Goal: Task Accomplishment & Management: Use online tool/utility

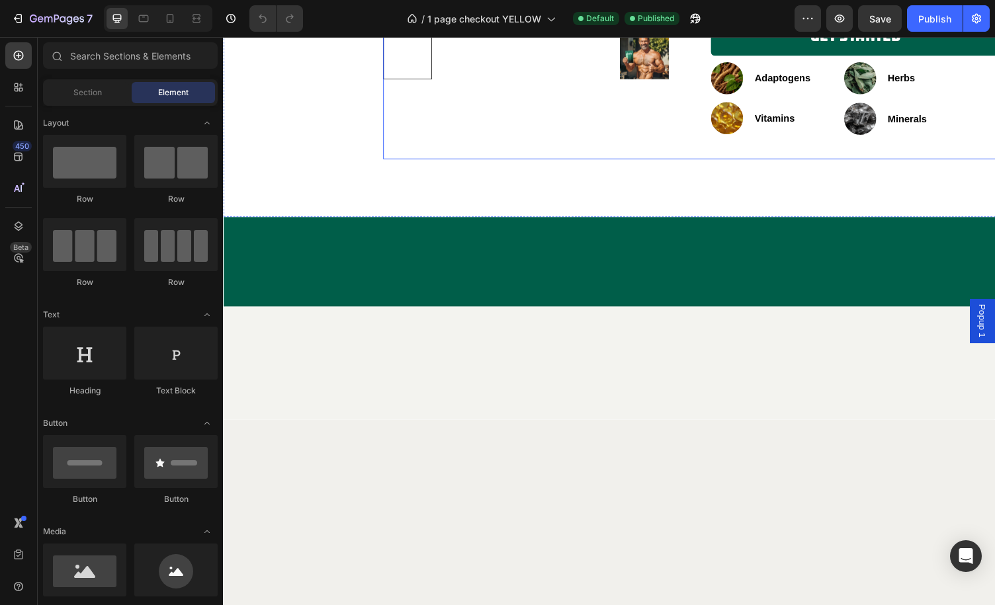
scroll to position [1797, 0]
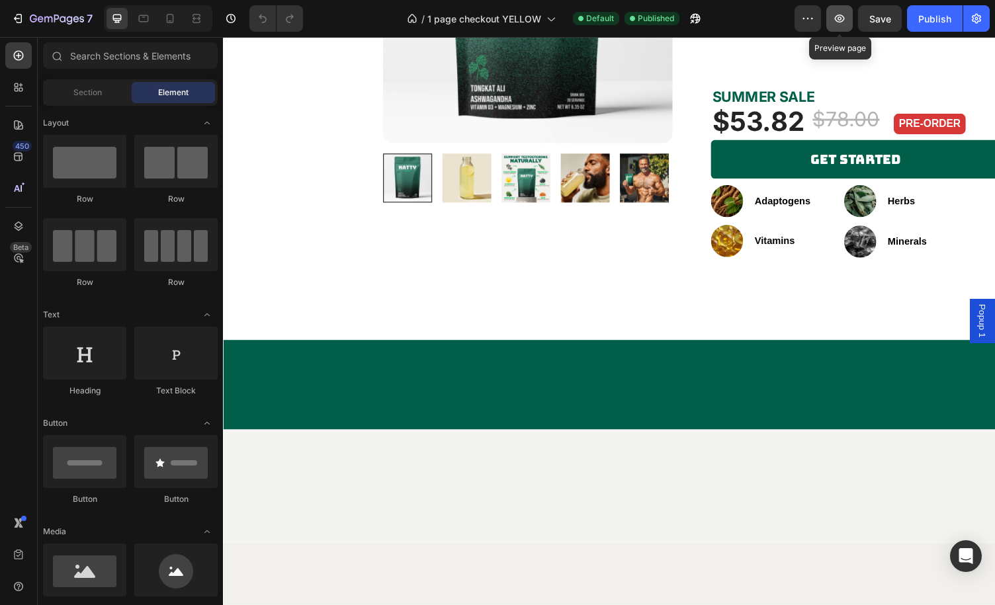
click at [845, 18] on icon "button" at bounding box center [840, 19] width 10 height 8
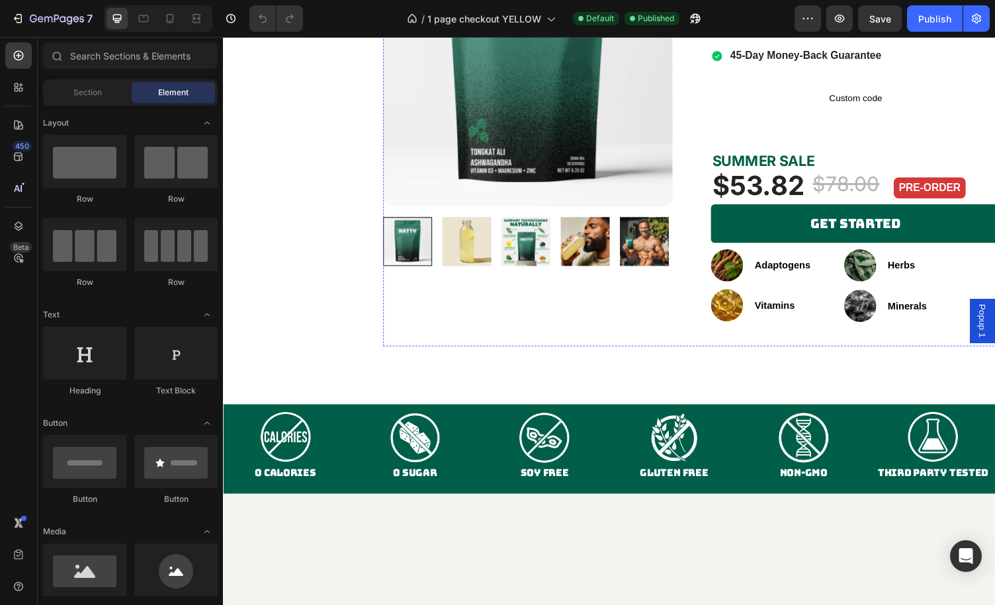
scroll to position [1599, 0]
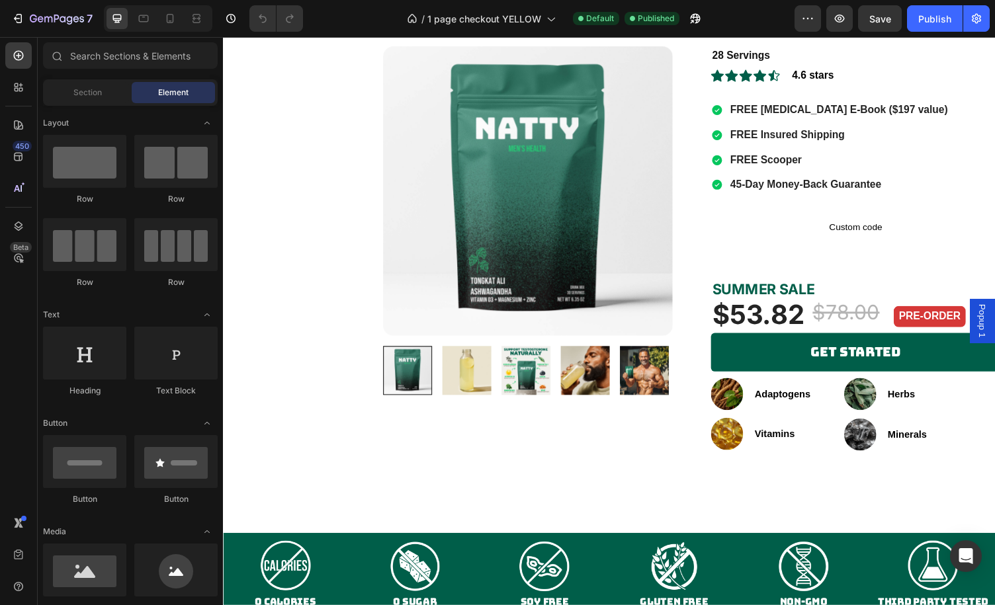
click at [347, 14] on div "/ 1 page checkout YELLOW Default Published" at bounding box center [554, 18] width 481 height 26
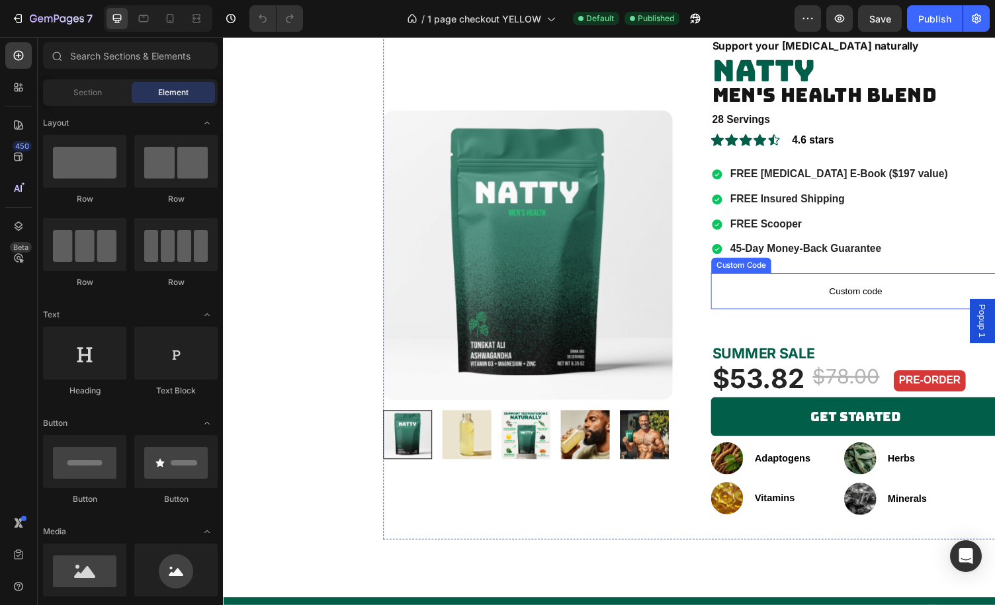
click at [808, 293] on span "Custom code" at bounding box center [873, 298] width 298 height 16
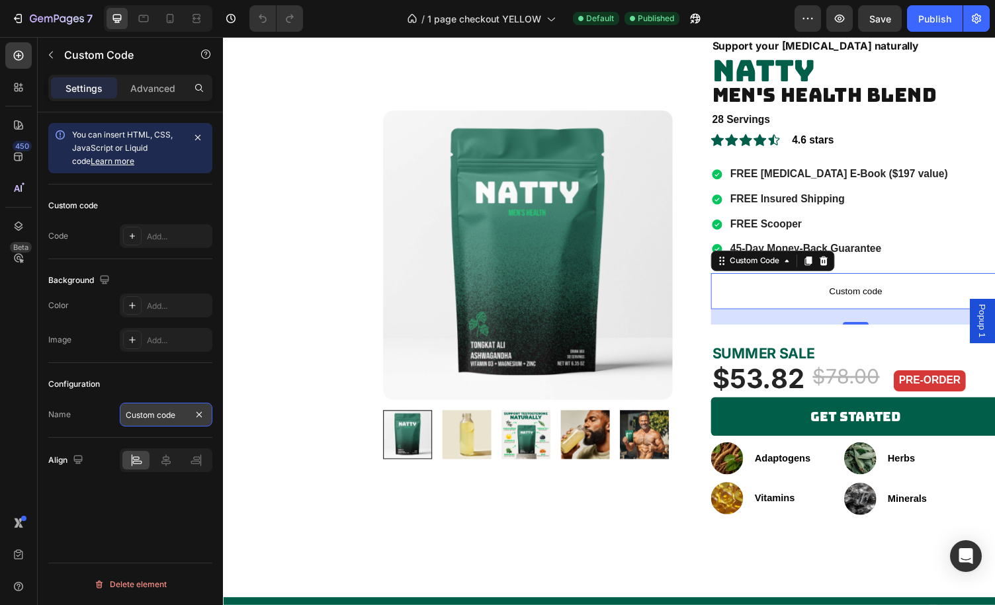
click at [159, 411] on input "Custom code" at bounding box center [166, 415] width 93 height 24
click at [158, 368] on div "Configuration Name Custom code" at bounding box center [130, 400] width 164 height 75
click at [155, 86] on p "Advanced" at bounding box center [152, 88] width 45 height 14
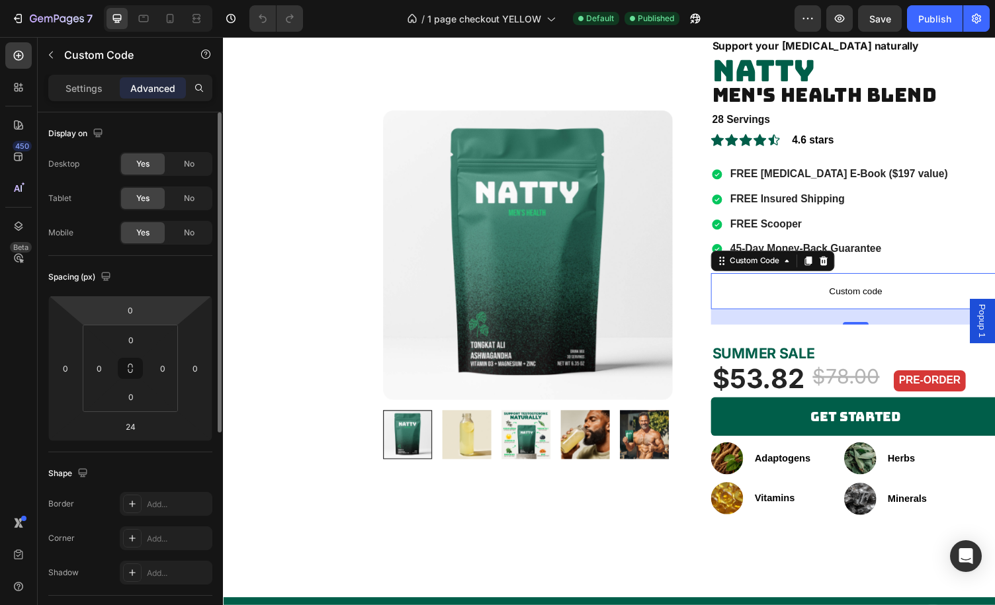
scroll to position [349, 0]
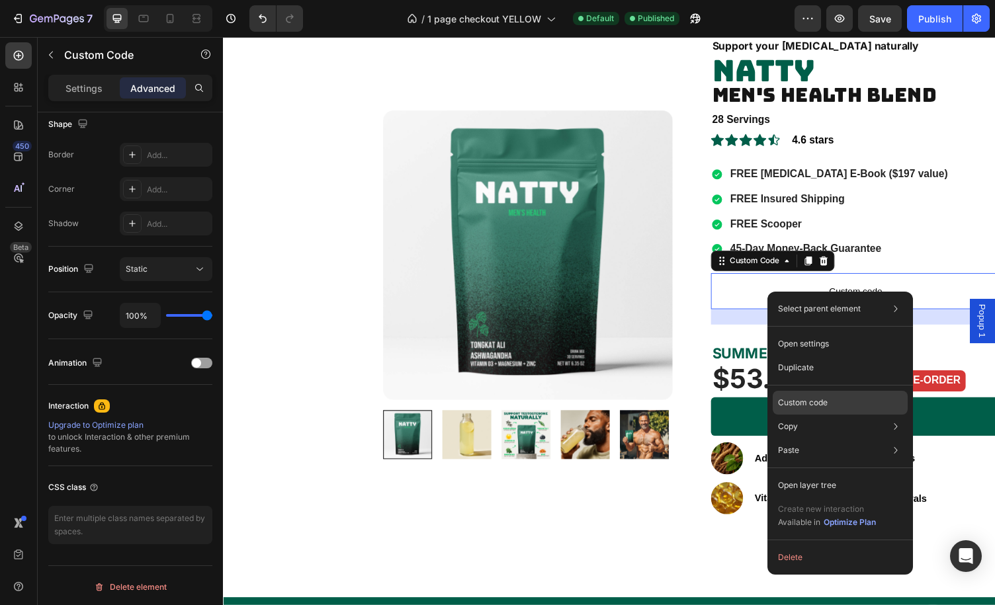
click at [837, 439] on div "Custom code" at bounding box center [840, 451] width 135 height 24
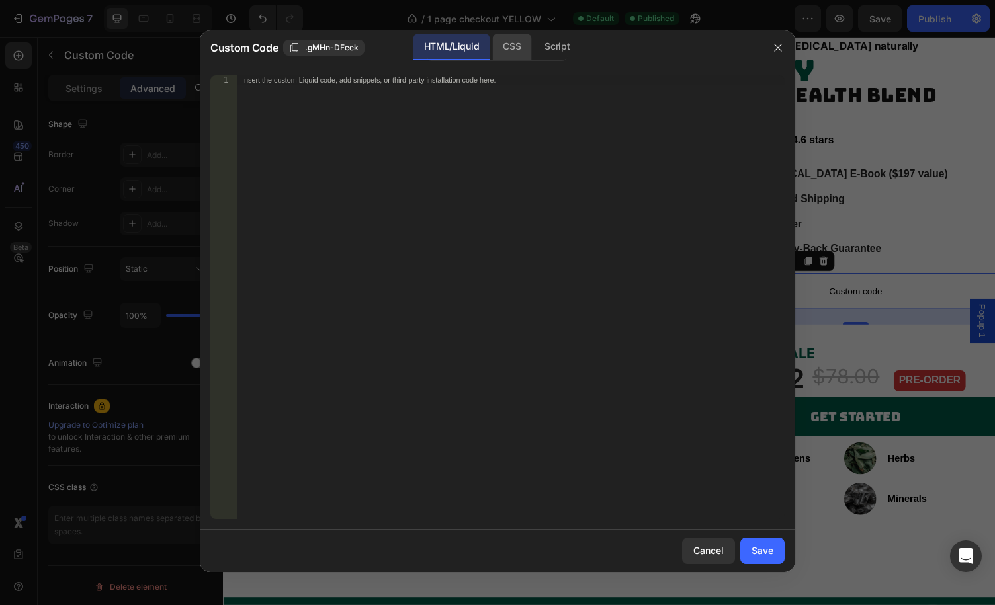
click at [534, 54] on div "CSS" at bounding box center [557, 47] width 46 height 26
click at [553, 50] on div "Script" at bounding box center [557, 47] width 46 height 26
click at [492, 42] on div "HTML/Liquid" at bounding box center [511, 47] width 39 height 26
drag, startPoint x: 776, startPoint y: 42, endPoint x: 569, endPoint y: 3, distance: 210.8
click at [776, 42] on icon "button" at bounding box center [778, 47] width 11 height 11
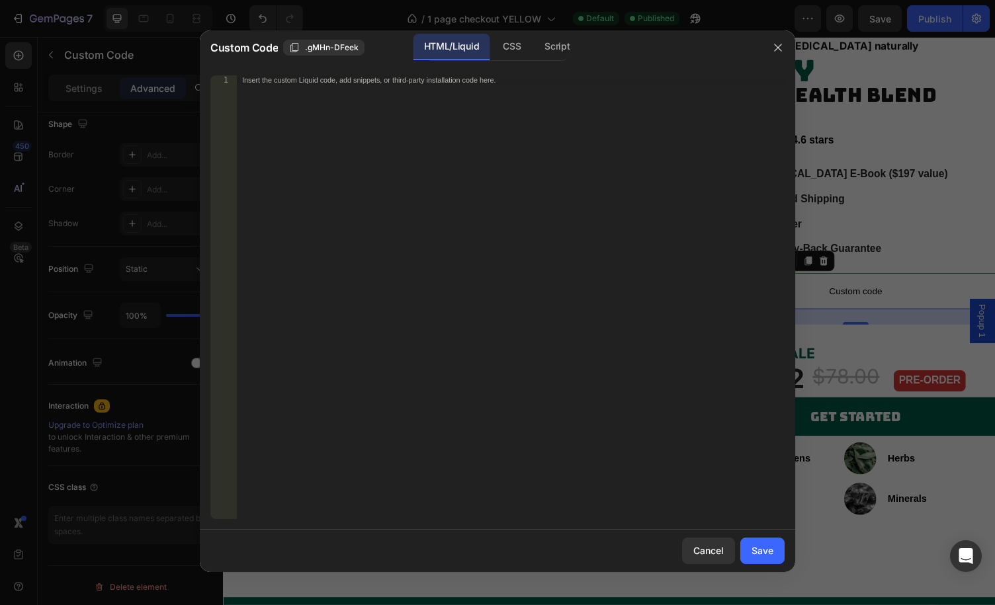
scroll to position [0, 0]
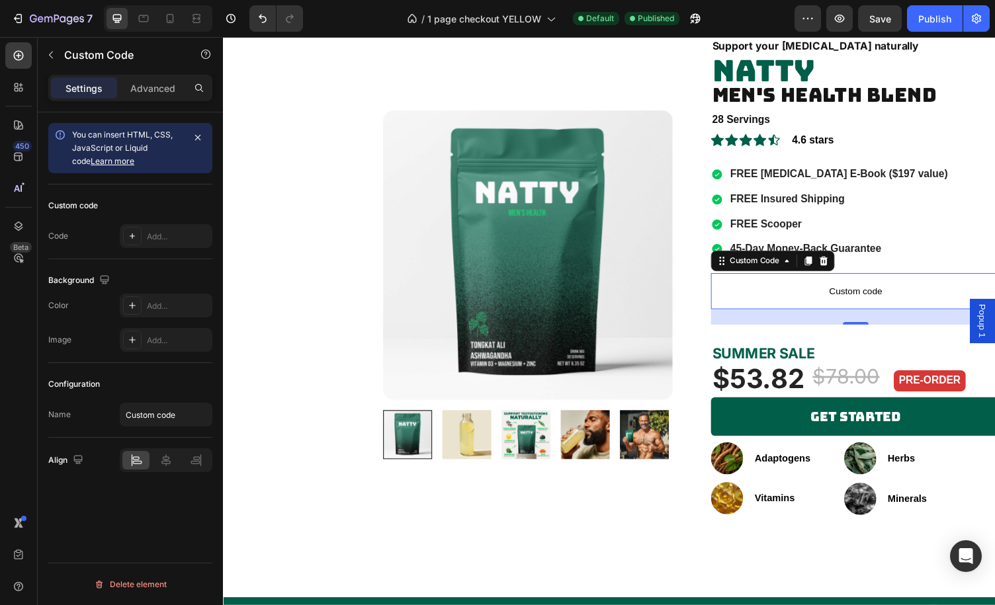
click at [758, 19] on div "/ 1 page checkout YELLOW Default Published" at bounding box center [554, 18] width 481 height 26
click at [758, 19] on div "/ 1 page checkout YELLOW Default Need republishing" at bounding box center [554, 18] width 481 height 26
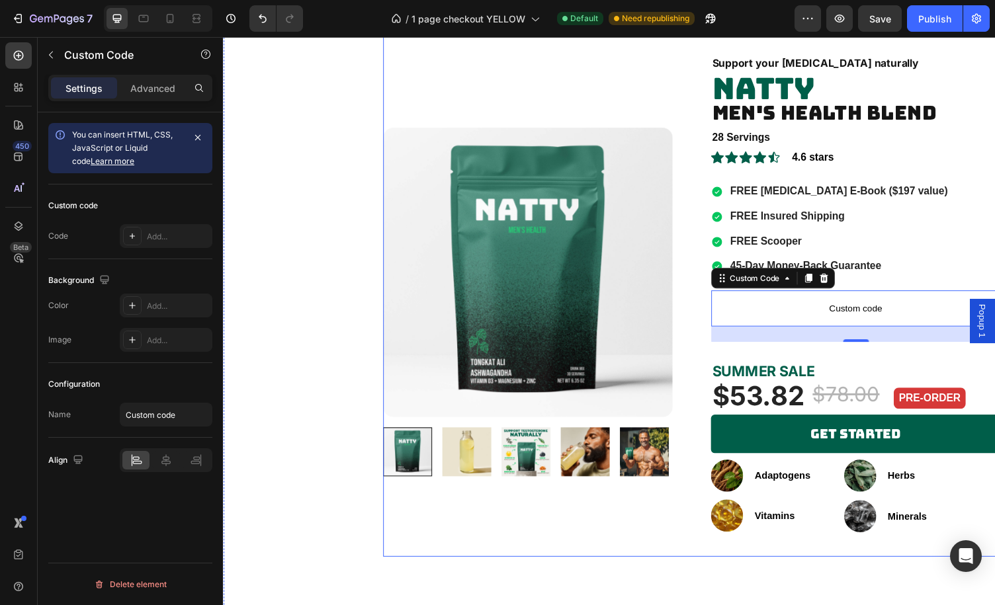
scroll to position [1530, 0]
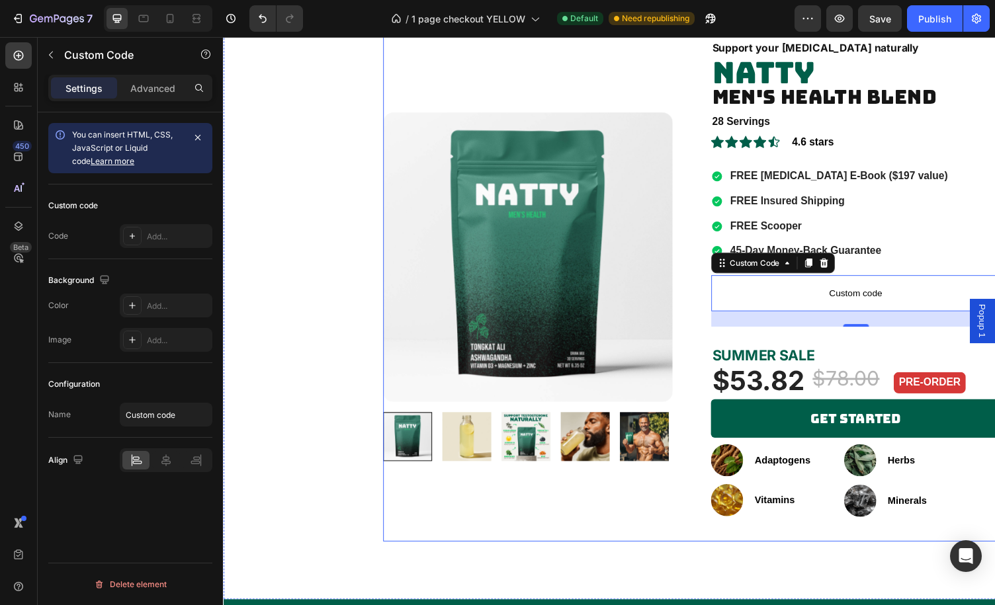
click at [897, 271] on div "Support your [MEDICAL_DATA] naturally Text Block NATTY Heading Men's Health Ble…" at bounding box center [873, 288] width 298 height 534
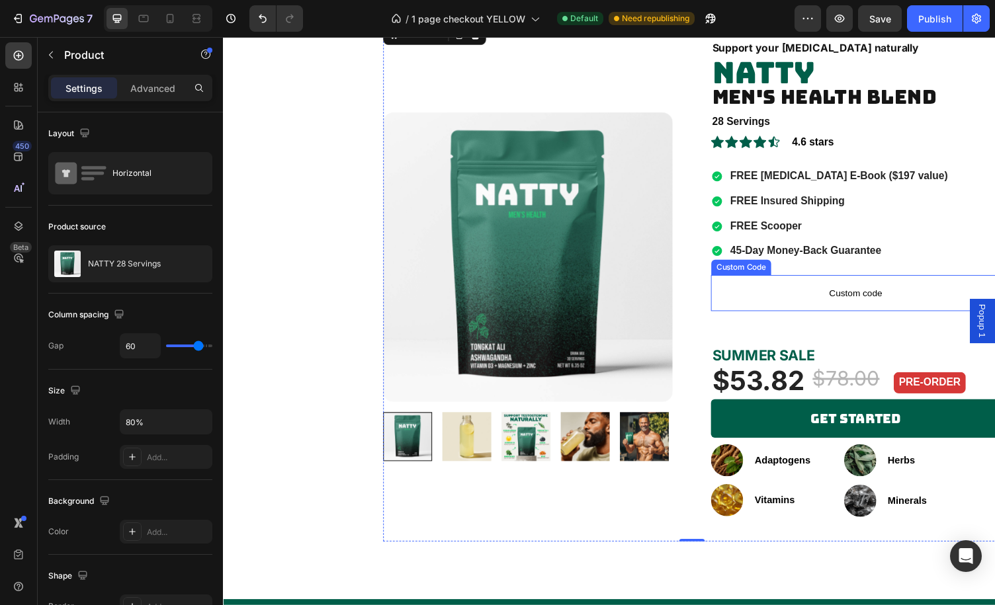
click at [785, 315] on p "Custom code" at bounding box center [873, 300] width 298 height 37
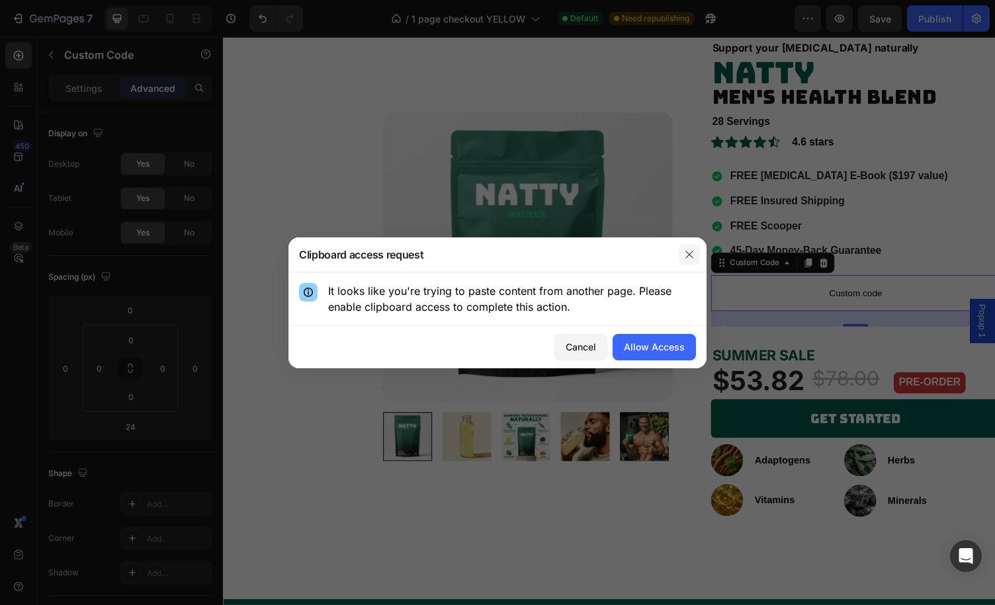
click at [691, 263] on button "button" at bounding box center [689, 254] width 21 height 21
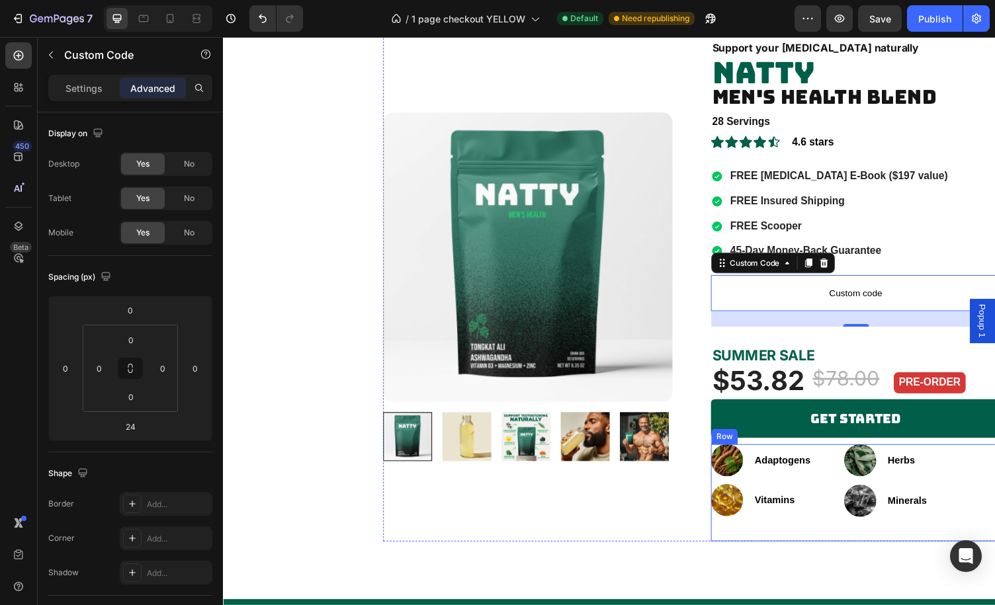
click at [836, 468] on div "Image Adaptogens Text block Icon List Image Vitamins Text block Icon List Image…" at bounding box center [873, 506] width 298 height 100
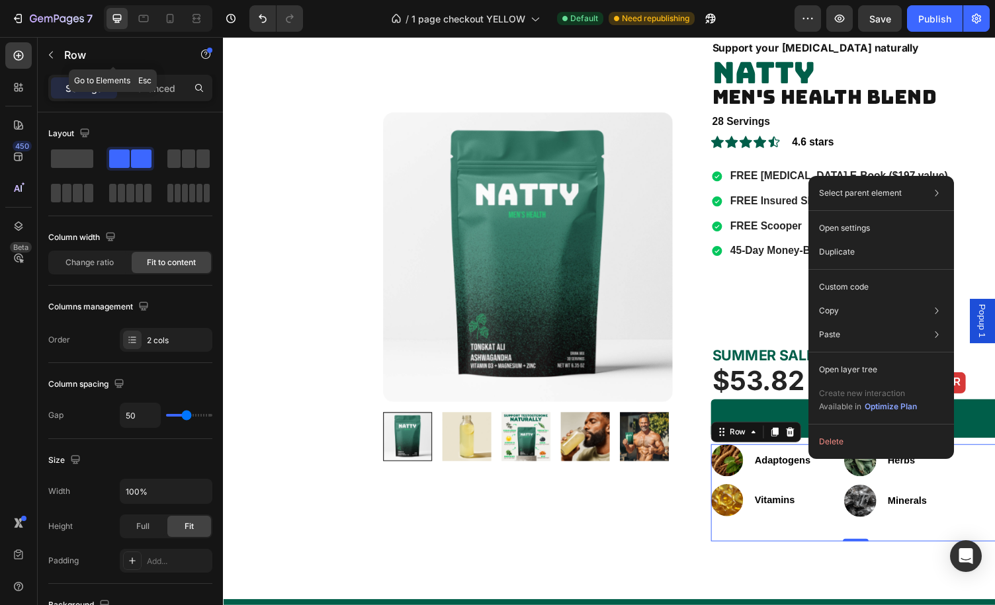
click at [53, 56] on icon "button" at bounding box center [51, 55] width 11 height 11
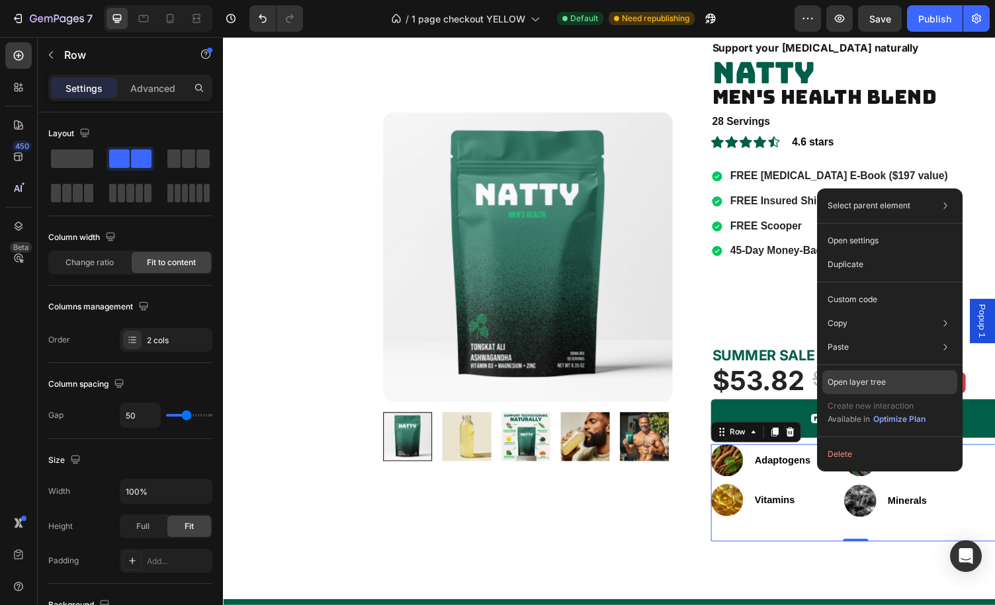
click at [850, 386] on p "Open layer tree" at bounding box center [856, 382] width 58 height 12
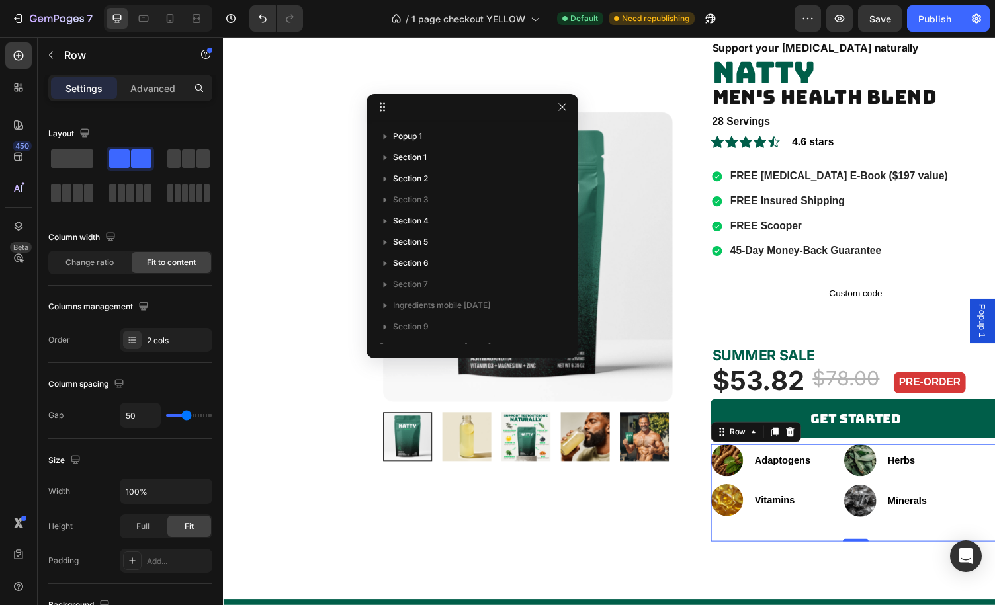
scroll to position [567, 0]
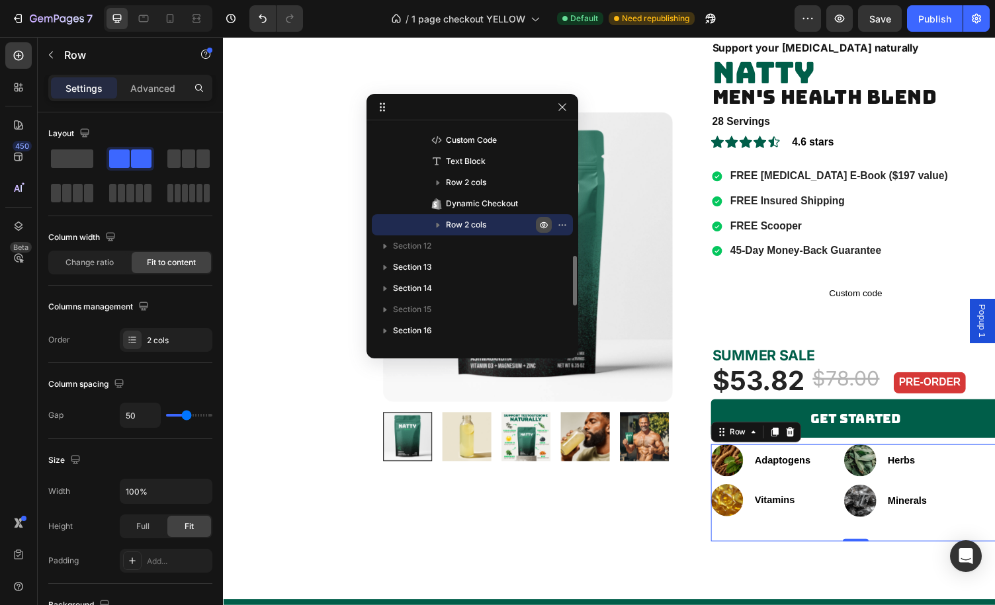
click at [564, 224] on icon "button" at bounding box center [564, 224] width 1 height 1
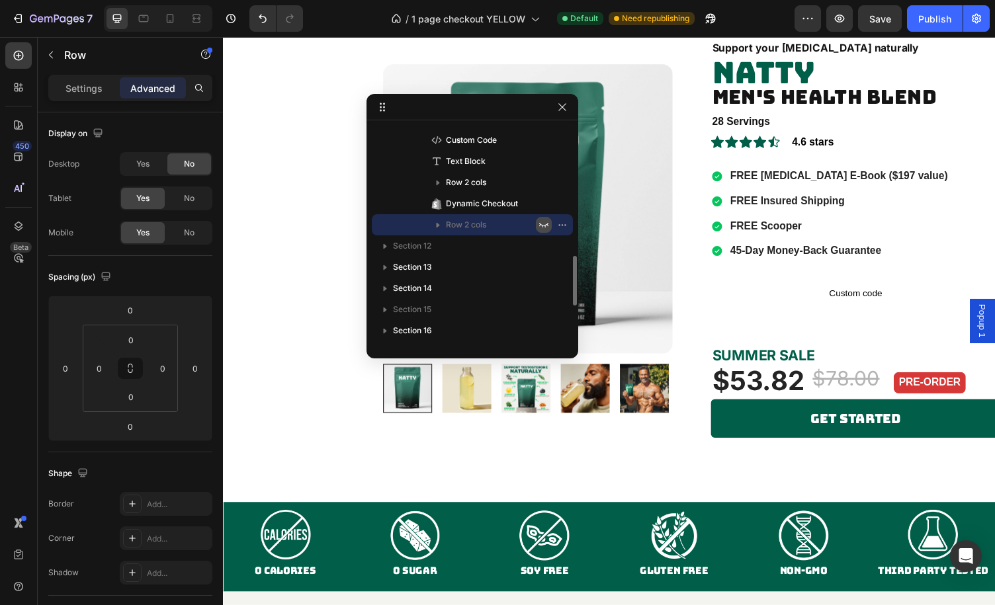
scroll to position [1480, 0]
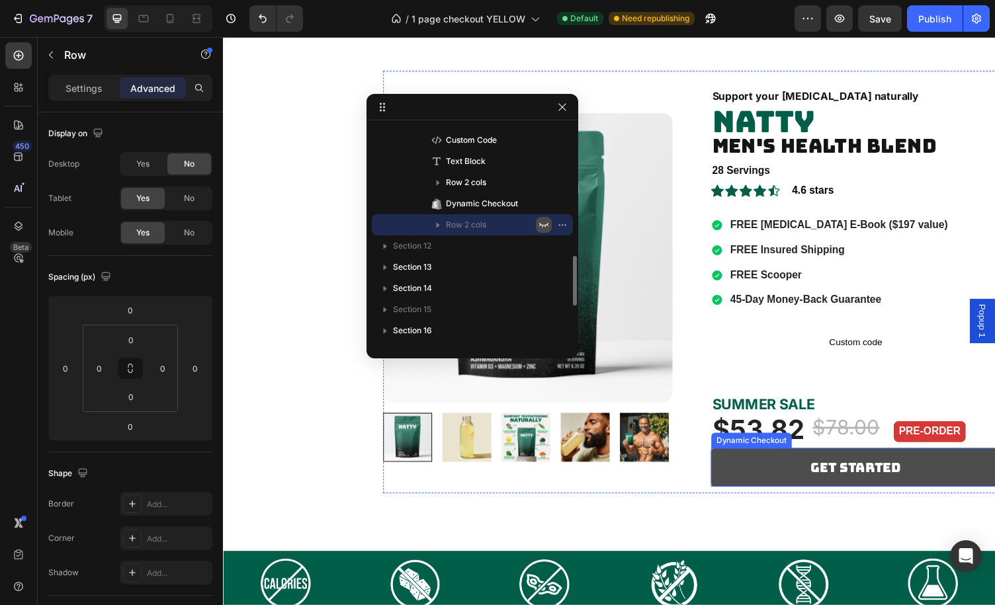
click at [993, 460] on button "Get Started" at bounding box center [873, 480] width 298 height 40
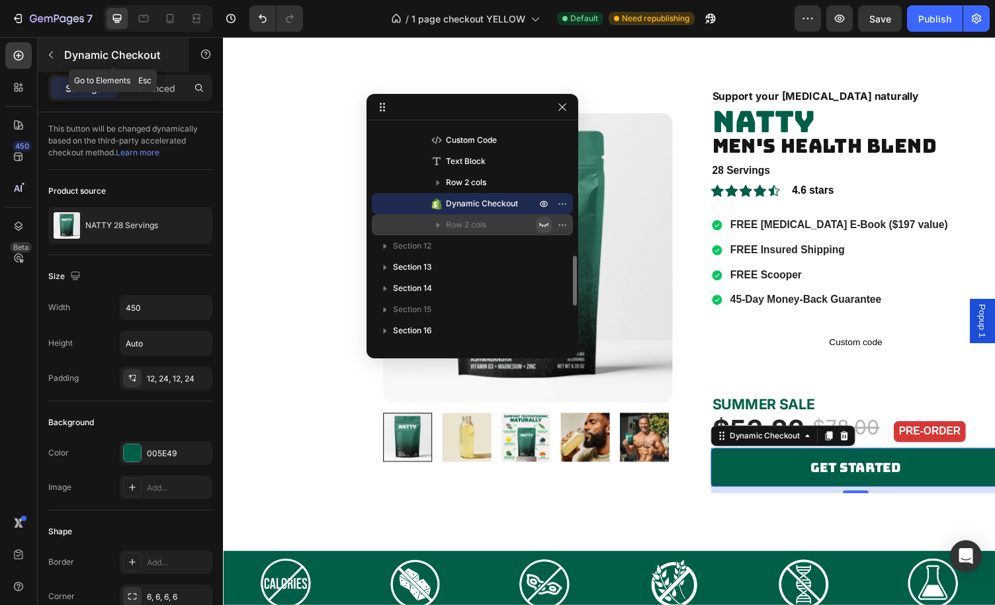
click at [53, 50] on icon "button" at bounding box center [51, 55] width 11 height 11
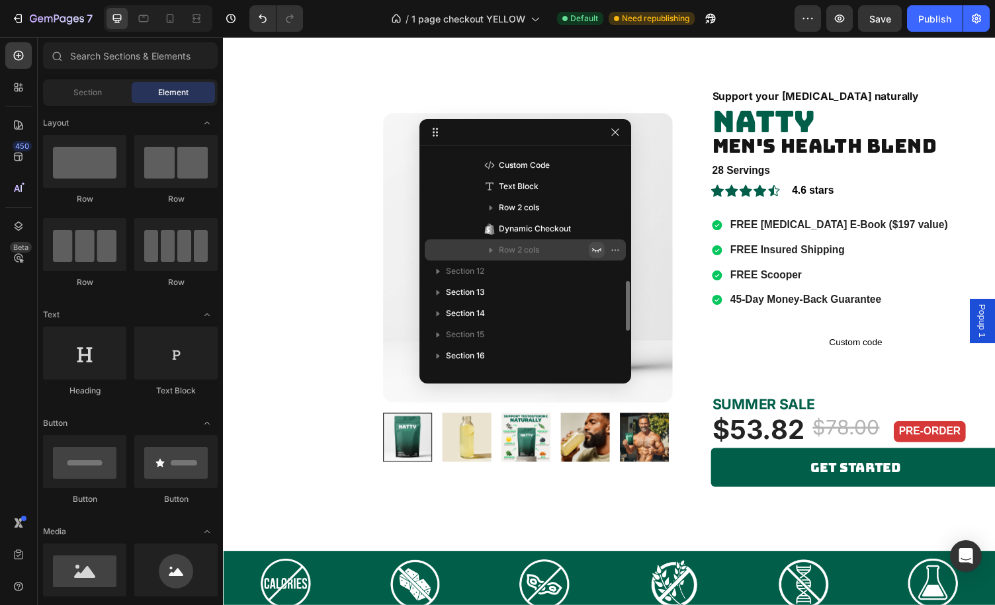
drag, startPoint x: 525, startPoint y: 100, endPoint x: 578, endPoint y: 125, distance: 58.6
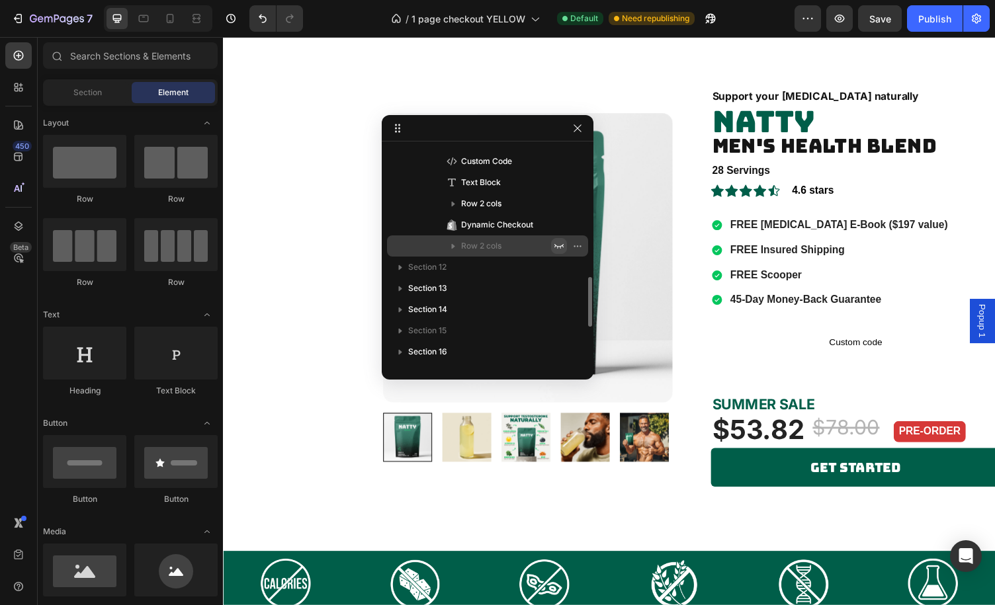
drag, startPoint x: 578, startPoint y: 125, endPoint x: 536, endPoint y: 121, distance: 42.5
click at [767, 16] on div "/ 1 page checkout YELLOW Default Need republishing" at bounding box center [554, 18] width 481 height 26
